Goal: Task Accomplishment & Management: Complete application form

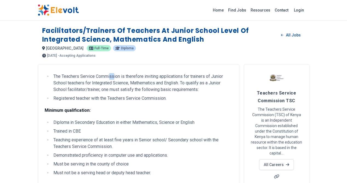
drag, startPoint x: 76, startPoint y: 61, endPoint x: 82, endPoint y: 76, distance: 16.5
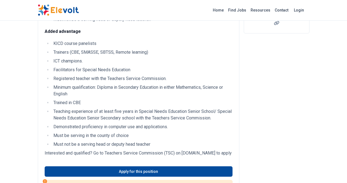
scroll to position [197, 0]
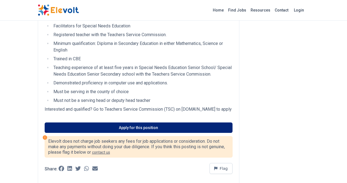
click at [149, 122] on link "Apply for this position" at bounding box center [139, 127] width 188 height 10
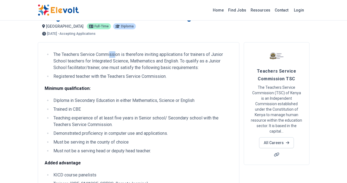
scroll to position [0, 0]
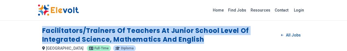
click at [107, 41] on h1 "Facilitators/Trainers of Teachers at Junior School Level of Integrated Science,…" at bounding box center [159, 35] width 235 height 18
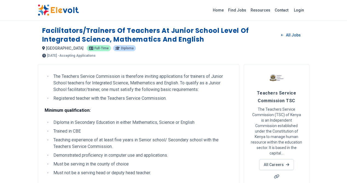
click at [52, 123] on li "Diploma in Secondary Education in either Mathematics, Science or English" at bounding box center [142, 122] width 181 height 7
